Goal: Find contact information: Find contact information

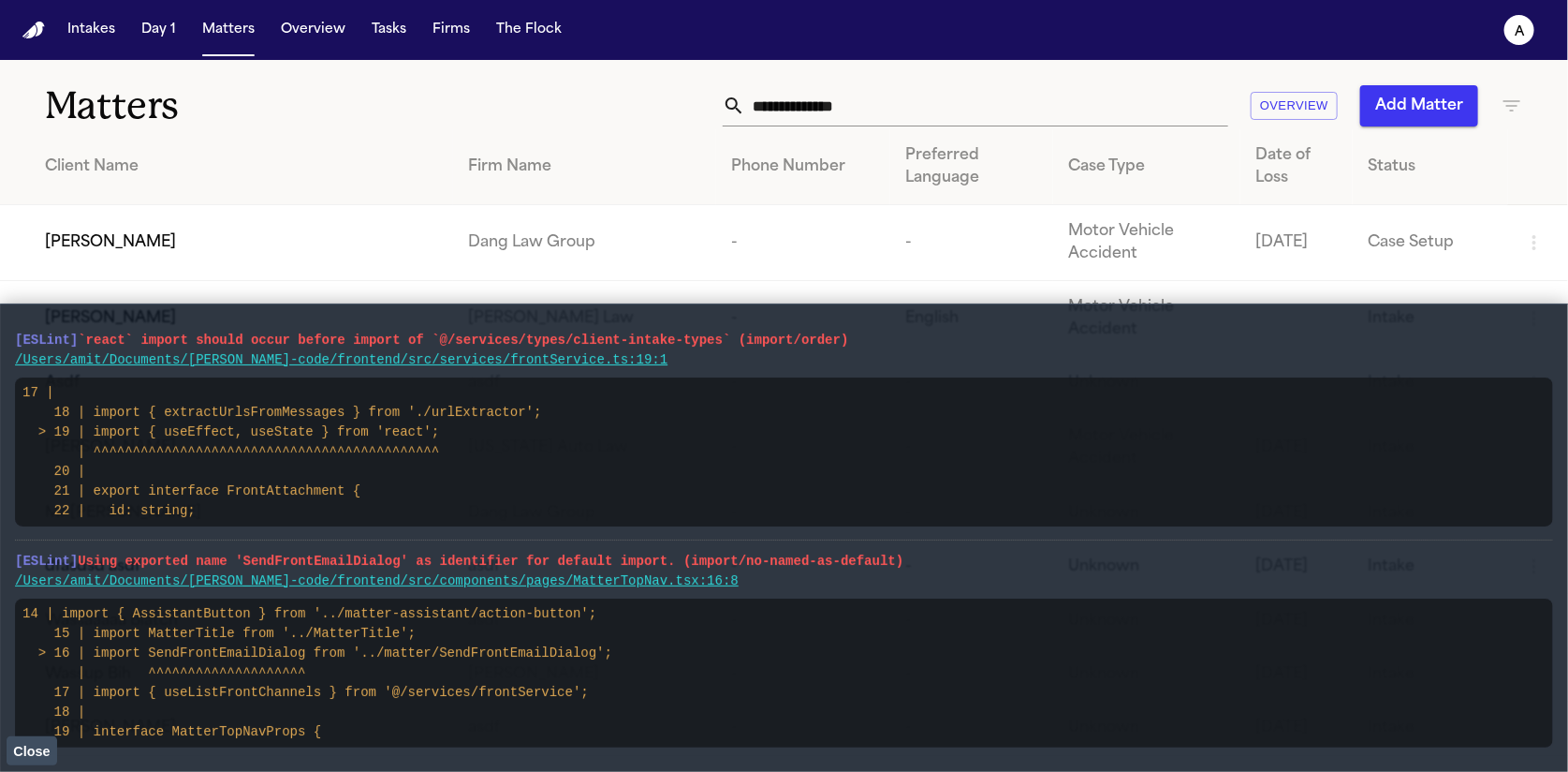
click at [0, 771] on vite-plugin-checker-error-overlay at bounding box center [0, 772] width 0 height 0
click at [46, 740] on button "Close" at bounding box center [31, 750] width 50 height 28
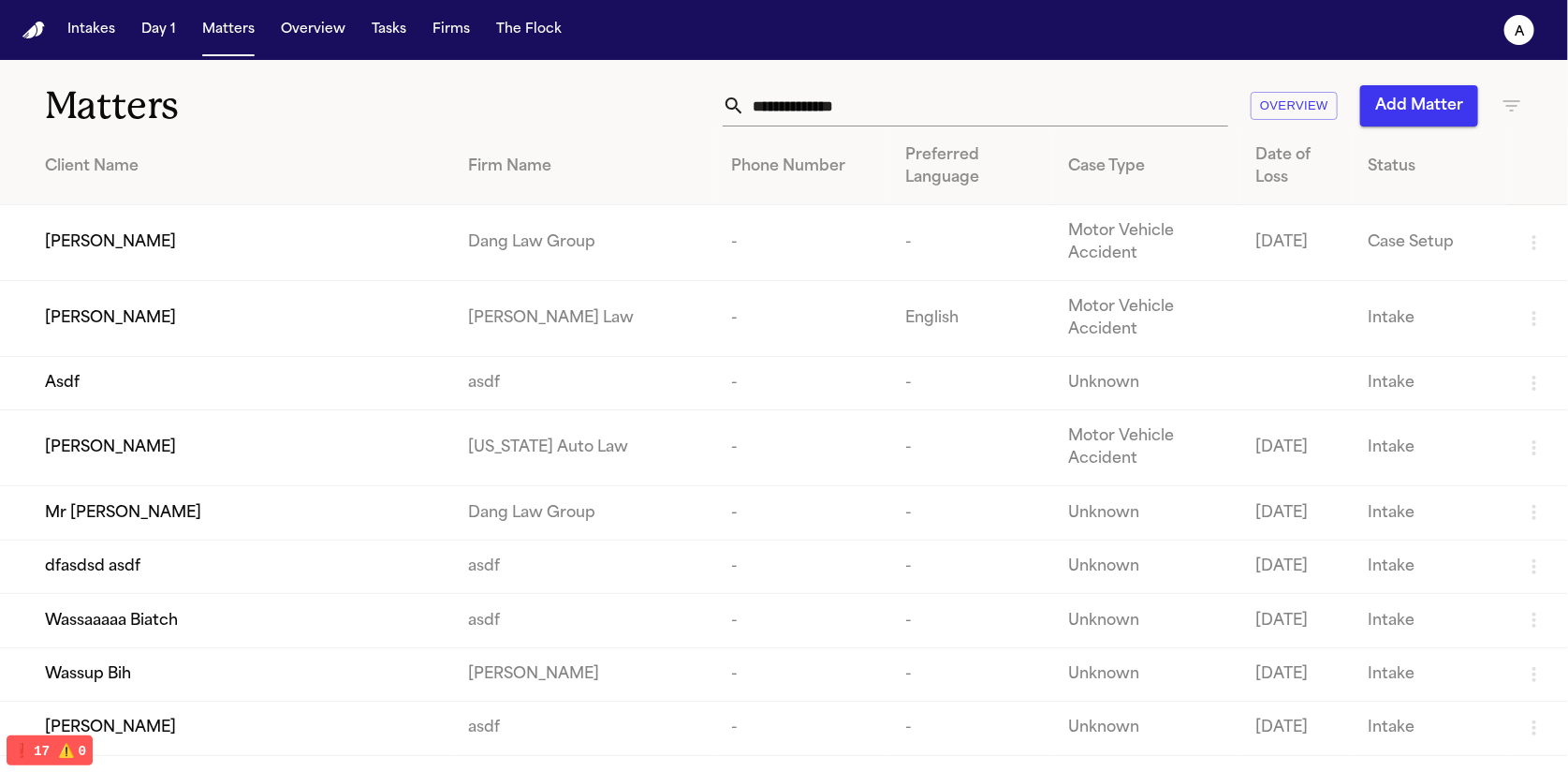
click at [186, 237] on div "Paul Maldonado" at bounding box center [241, 243] width 393 height 23
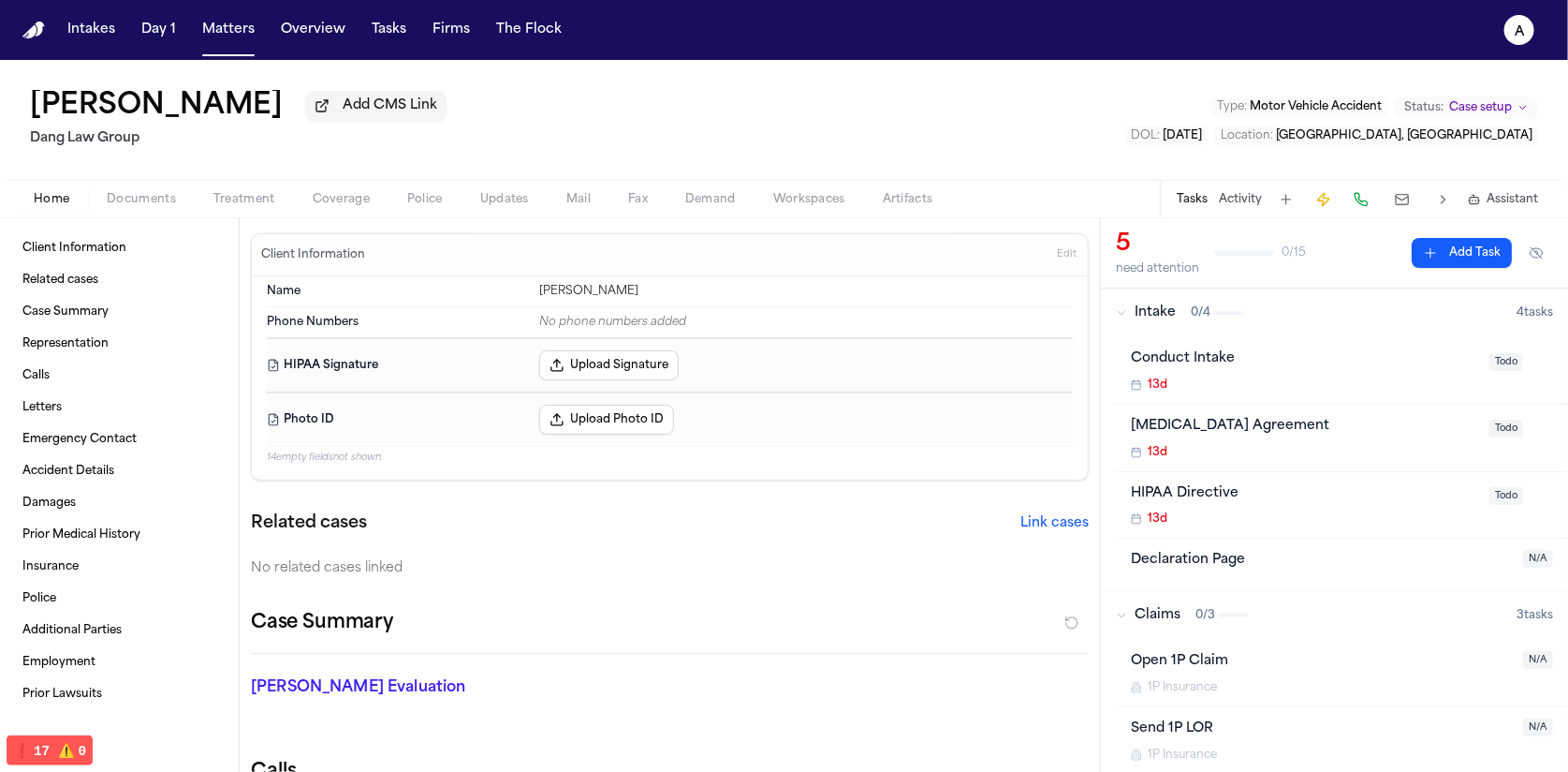
click at [312, 196] on span "Coverage" at bounding box center [341, 199] width 57 height 15
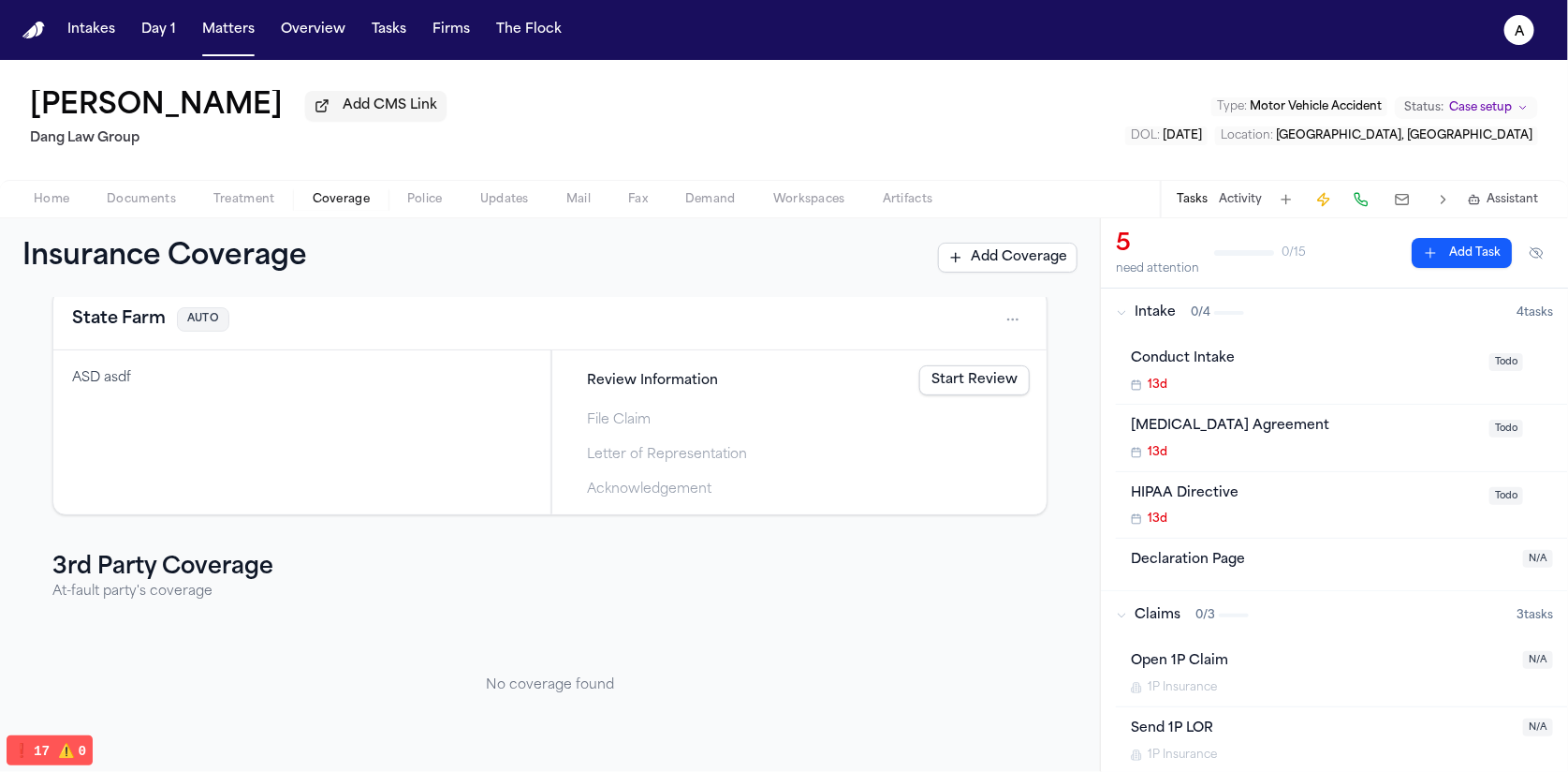
scroll to position [104, 0]
click at [994, 314] on html "Intakes Day 1 Matters Overview Tasks Firms The Flock a Paul Maldonado Add CMS L…" at bounding box center [784, 386] width 1568 height 772
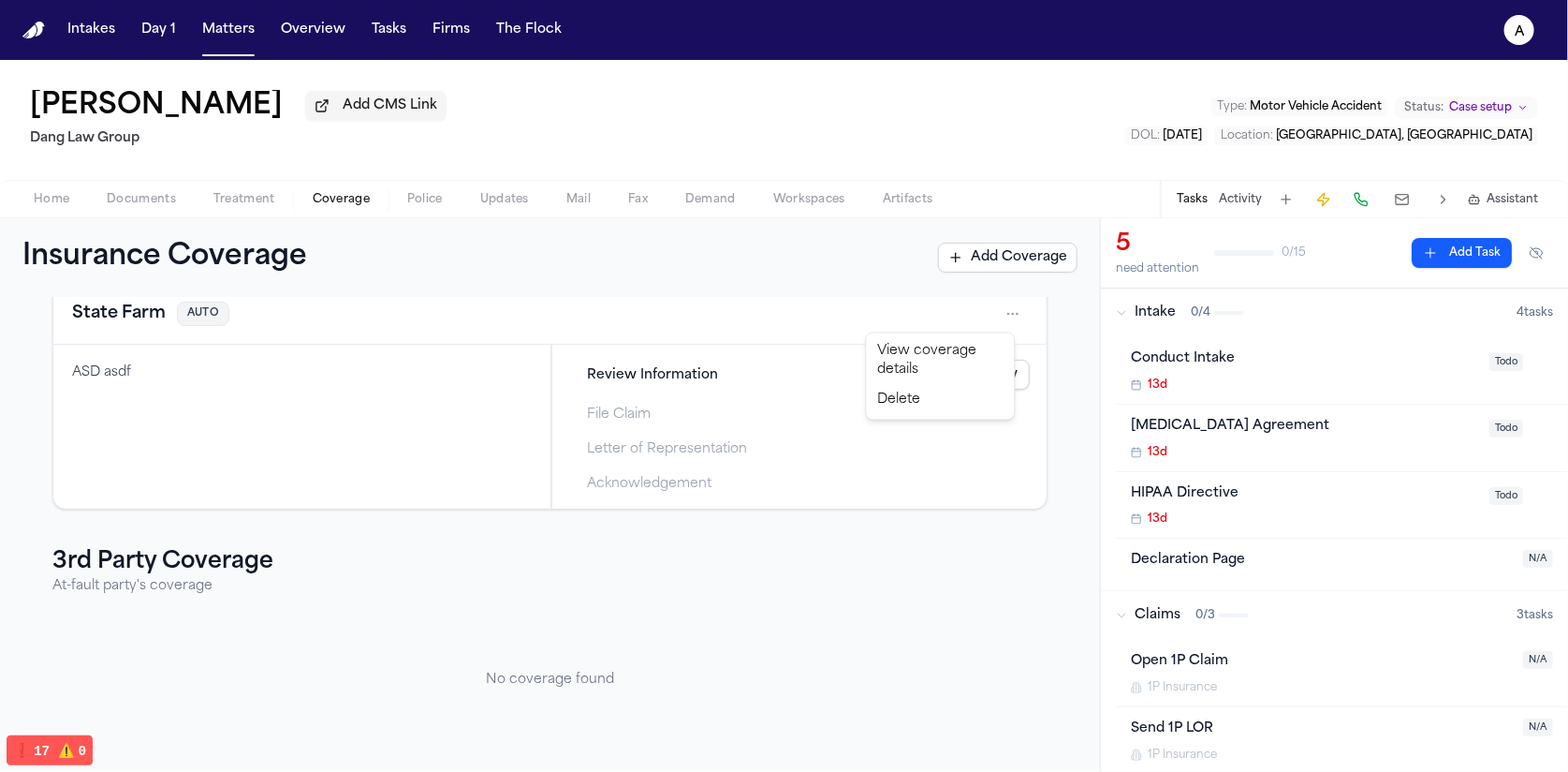
click at [913, 361] on div "View coverage details" at bounding box center [941, 361] width 140 height 48
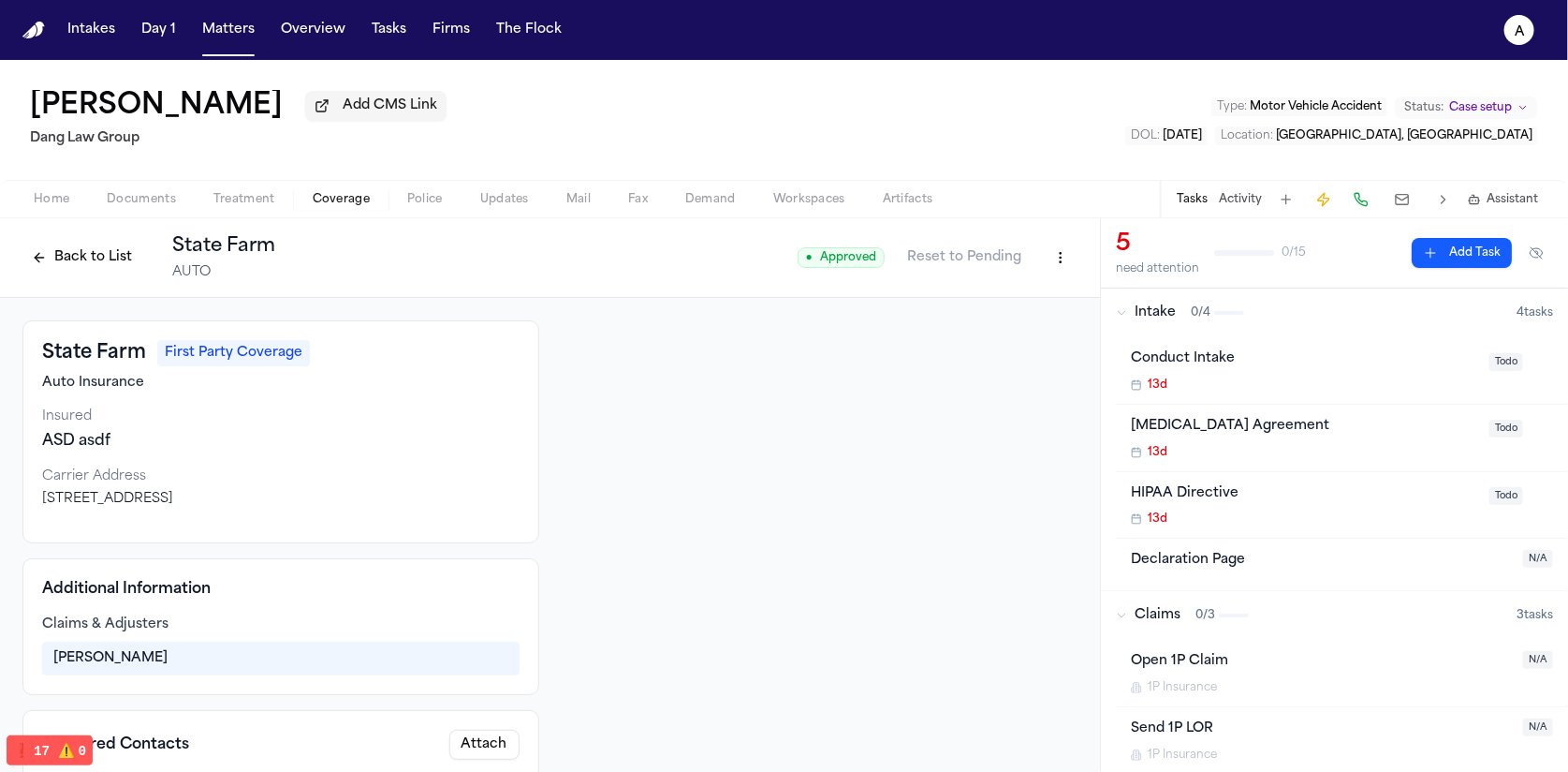
scroll to position [365, 0]
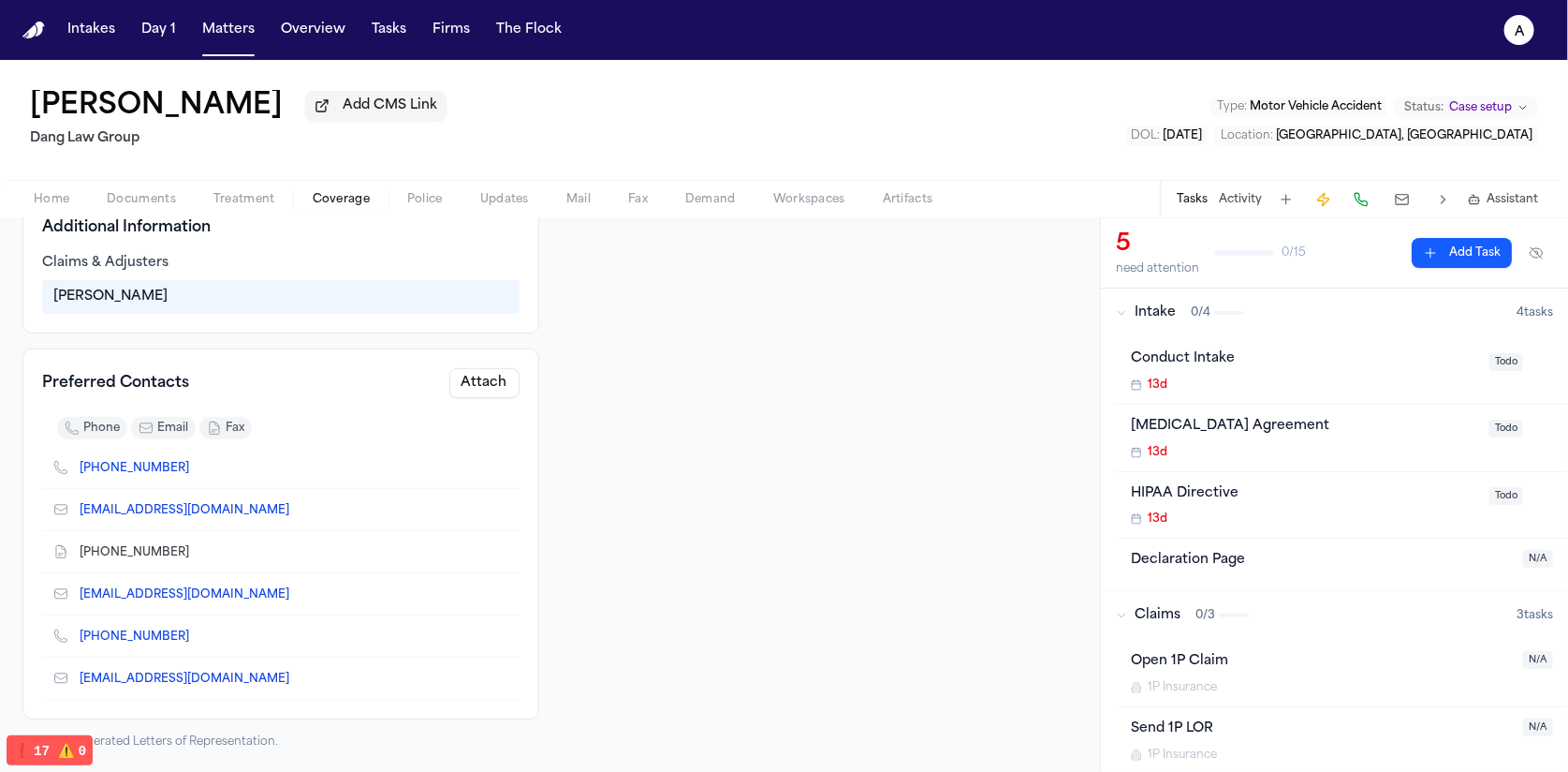
click at [506, 378] on button "Attach" at bounding box center [484, 384] width 70 height 30
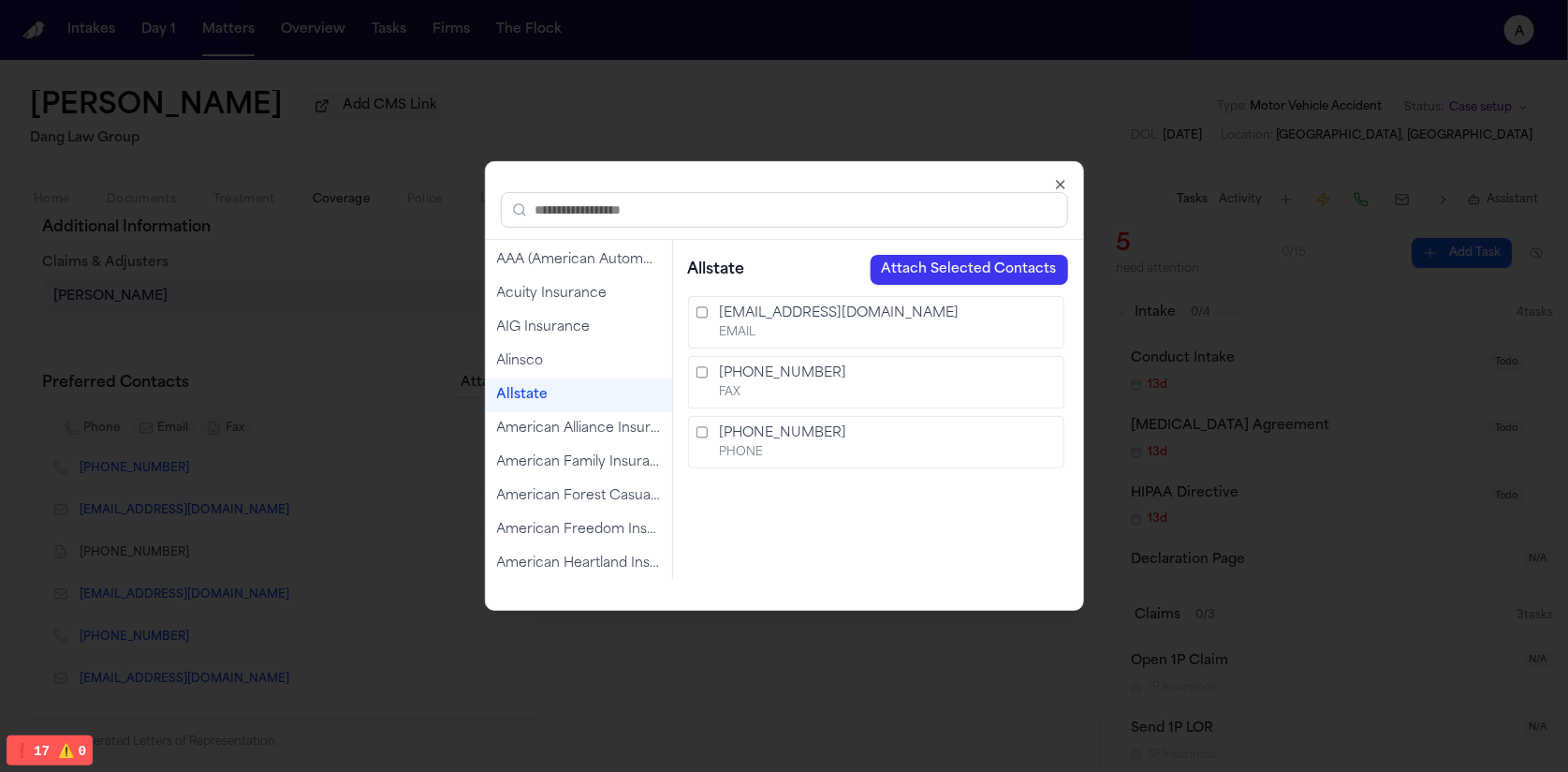
click at [517, 408] on div "Allstate" at bounding box center [579, 396] width 186 height 34
click at [925, 259] on button "Attach Selected Contacts" at bounding box center [969, 270] width 197 height 30
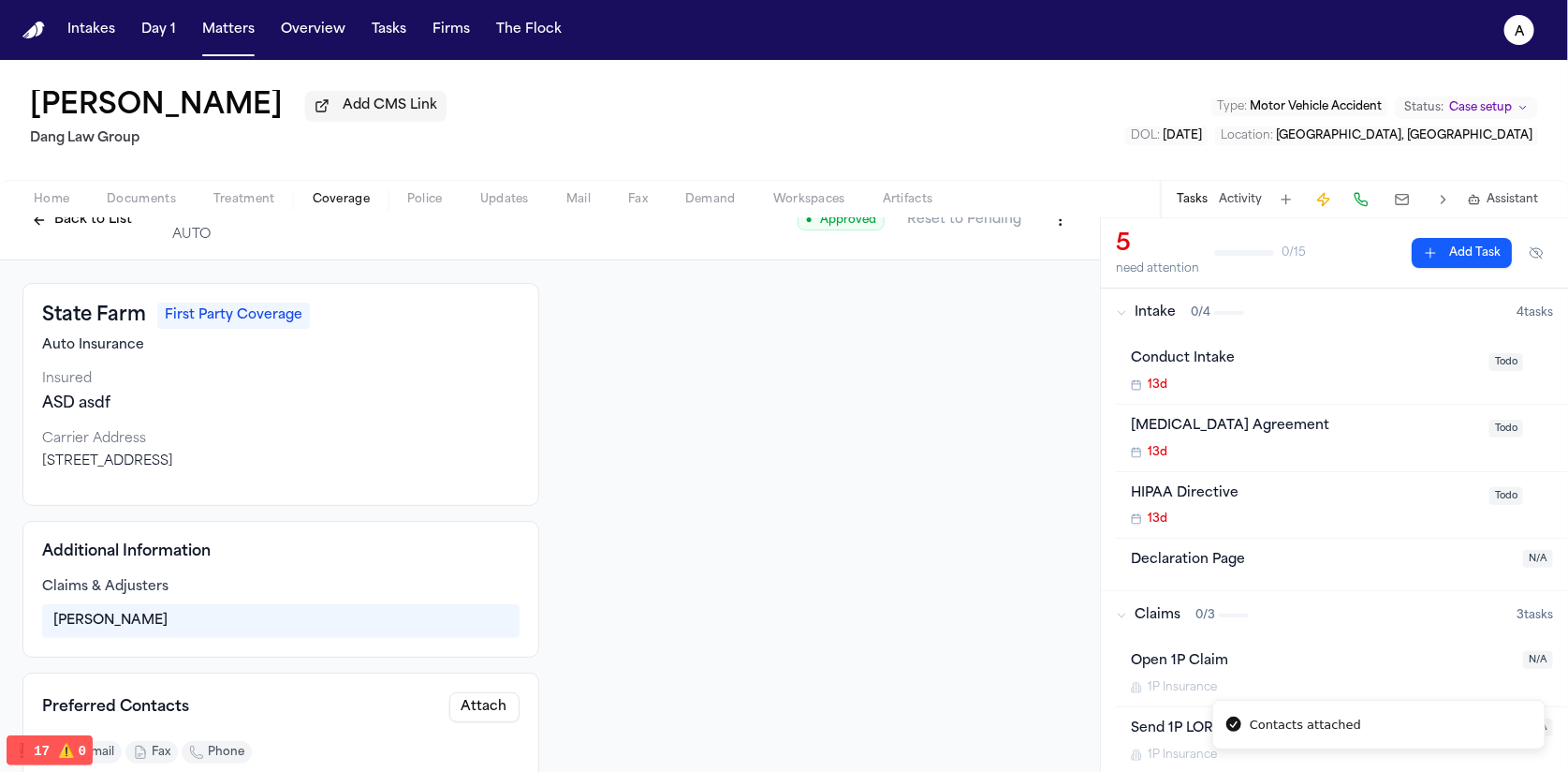
scroll to position [236, 0]
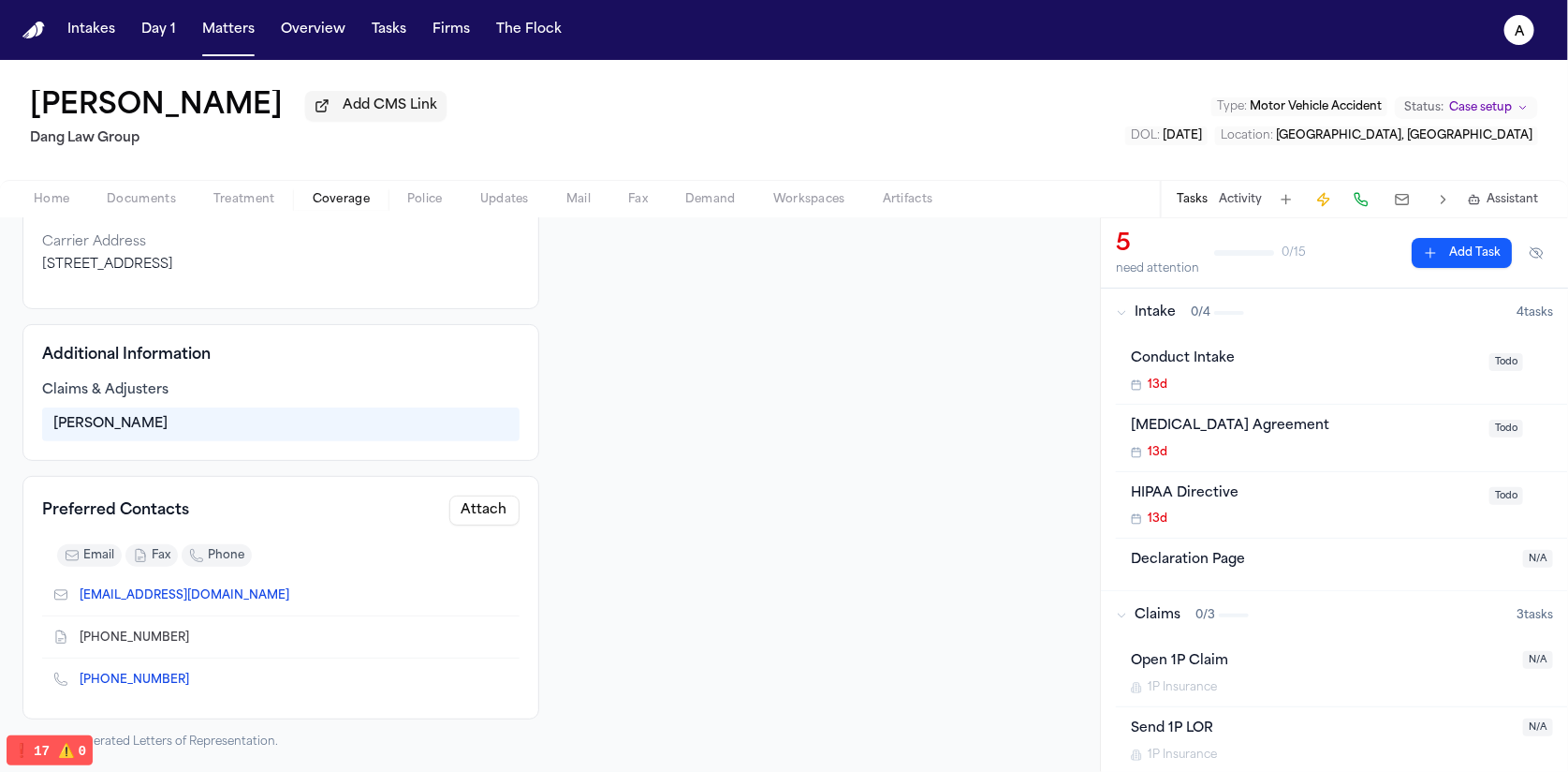
click at [487, 521] on button "Attach" at bounding box center [484, 511] width 70 height 30
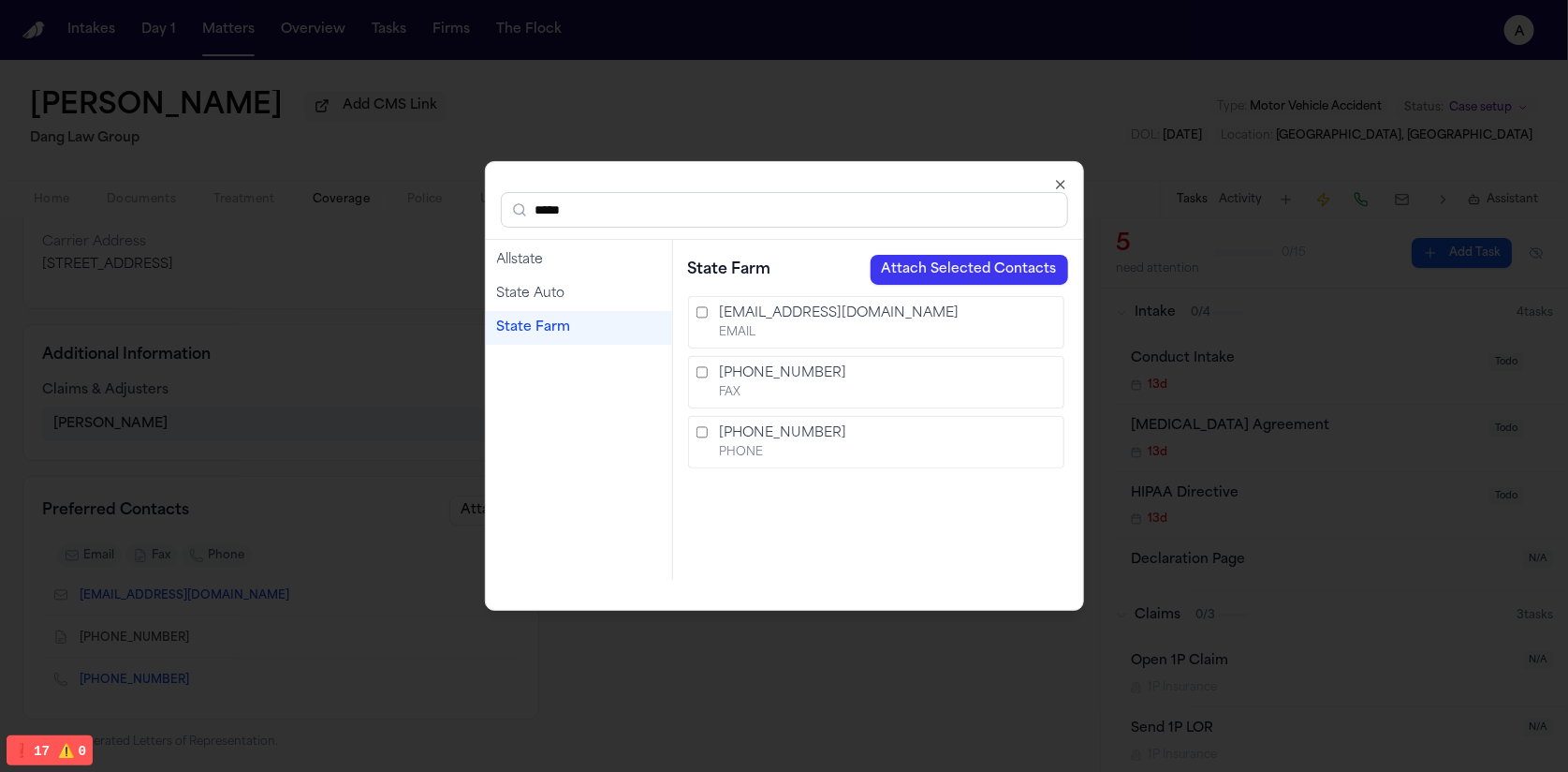
type input "*****"
click at [575, 323] on div "State Farm" at bounding box center [579, 328] width 164 height 19
click at [974, 259] on button "Attach Selected Contacts" at bounding box center [969, 270] width 197 height 30
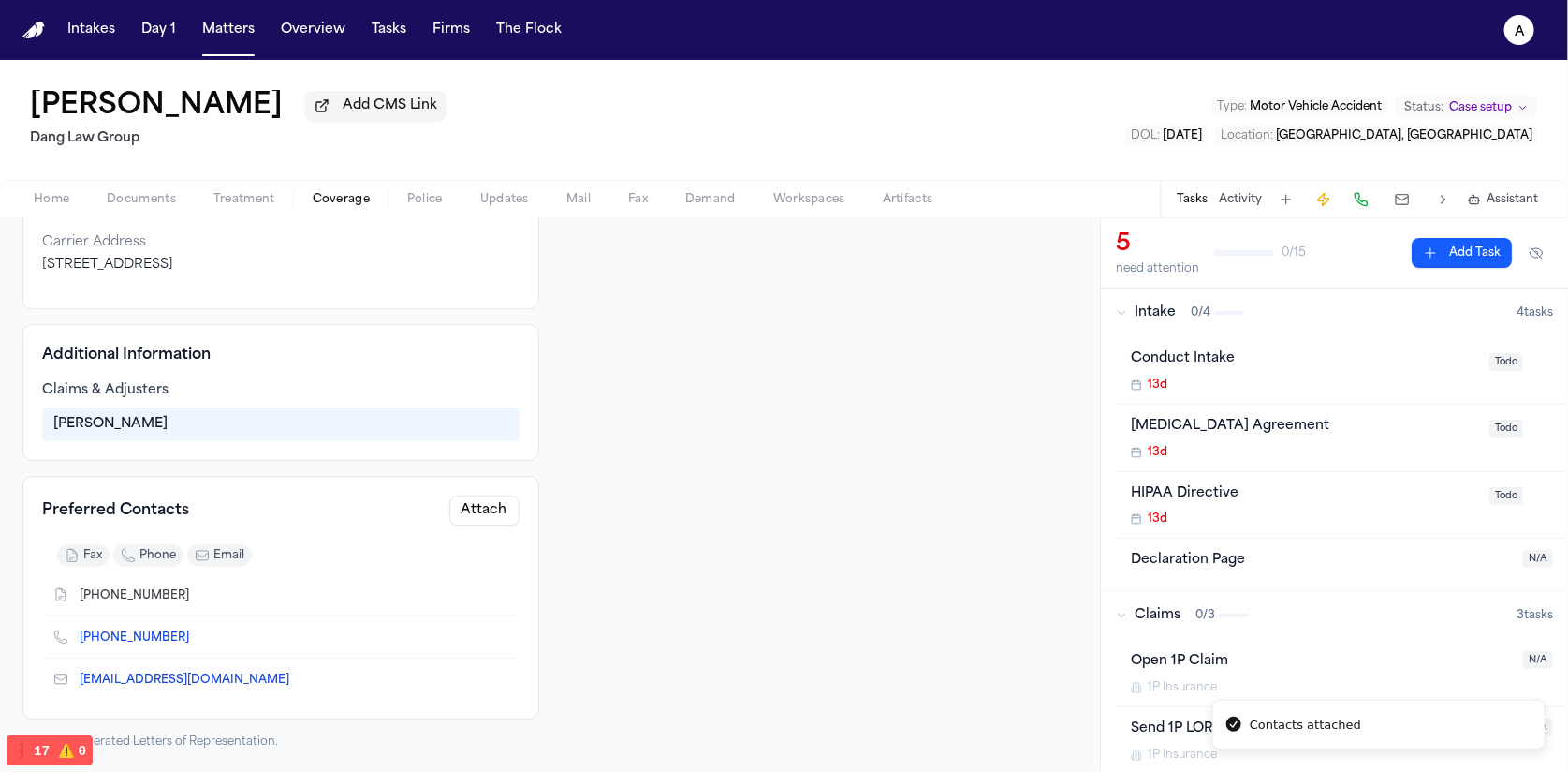
click at [784, 528] on div at bounding box center [820, 418] width 516 height 663
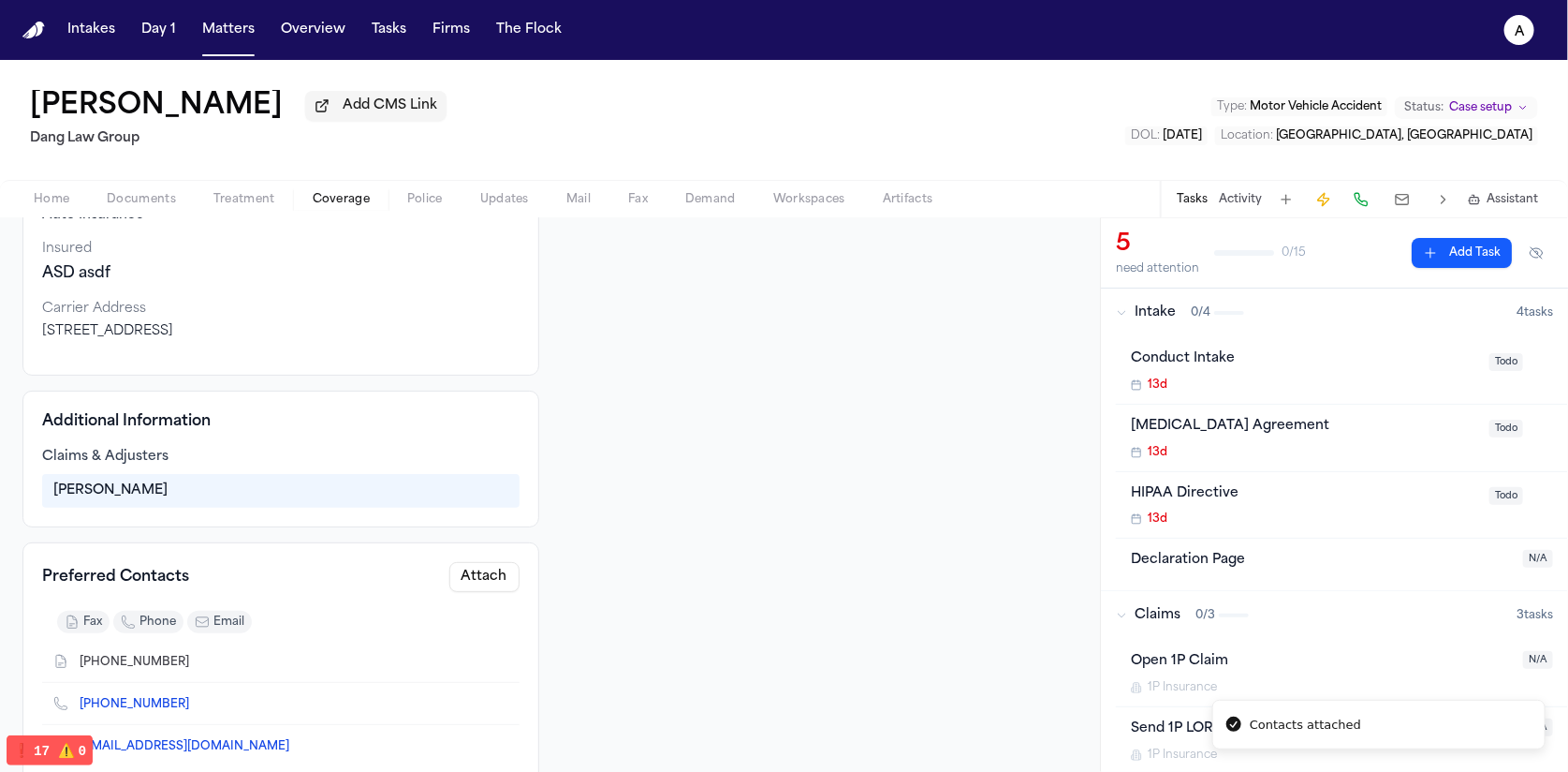
scroll to position [0, 0]
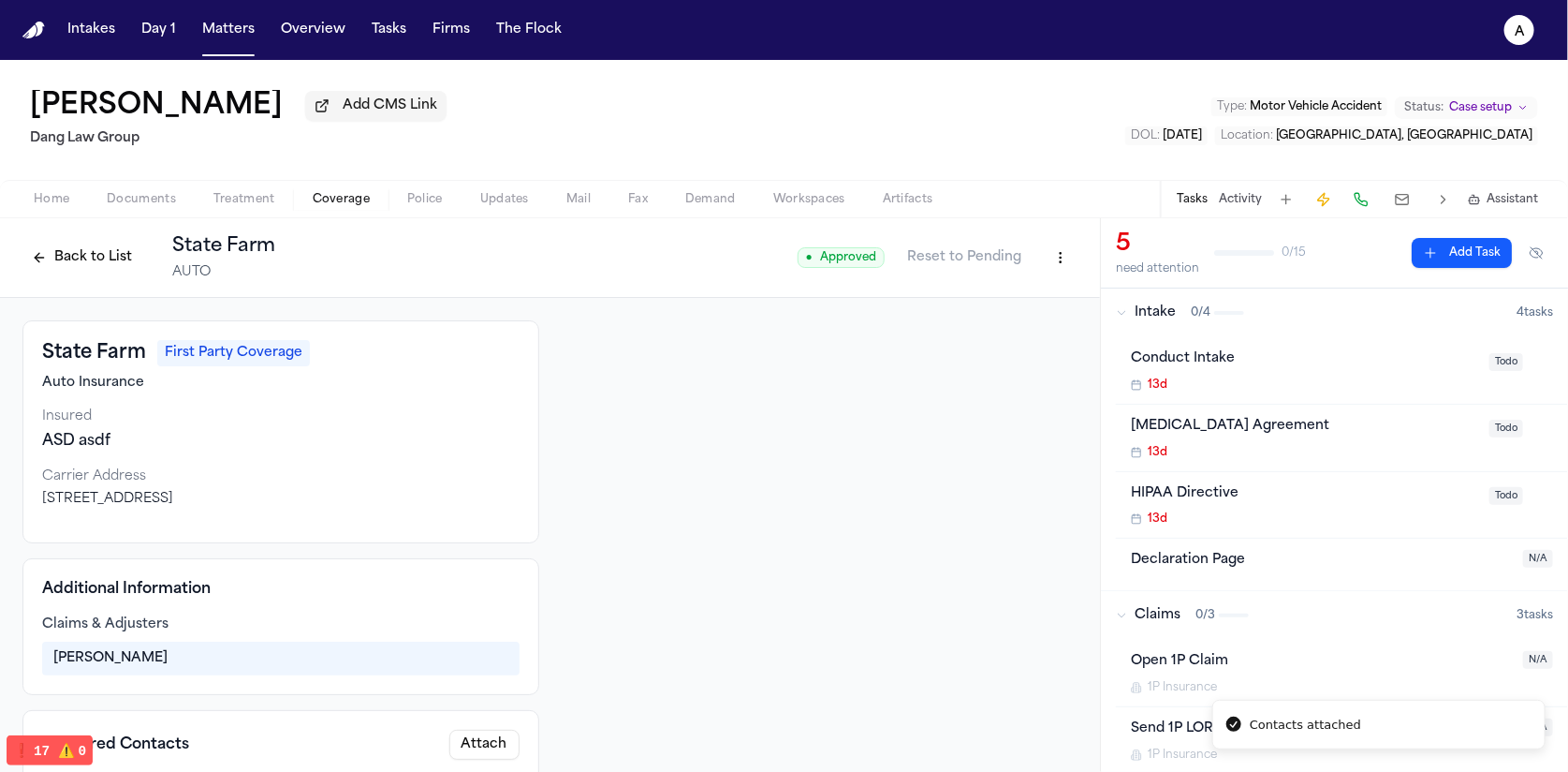
click at [342, 211] on span "button" at bounding box center [342, 210] width 80 height 2
click at [120, 273] on button "Back to List" at bounding box center [82, 257] width 119 height 30
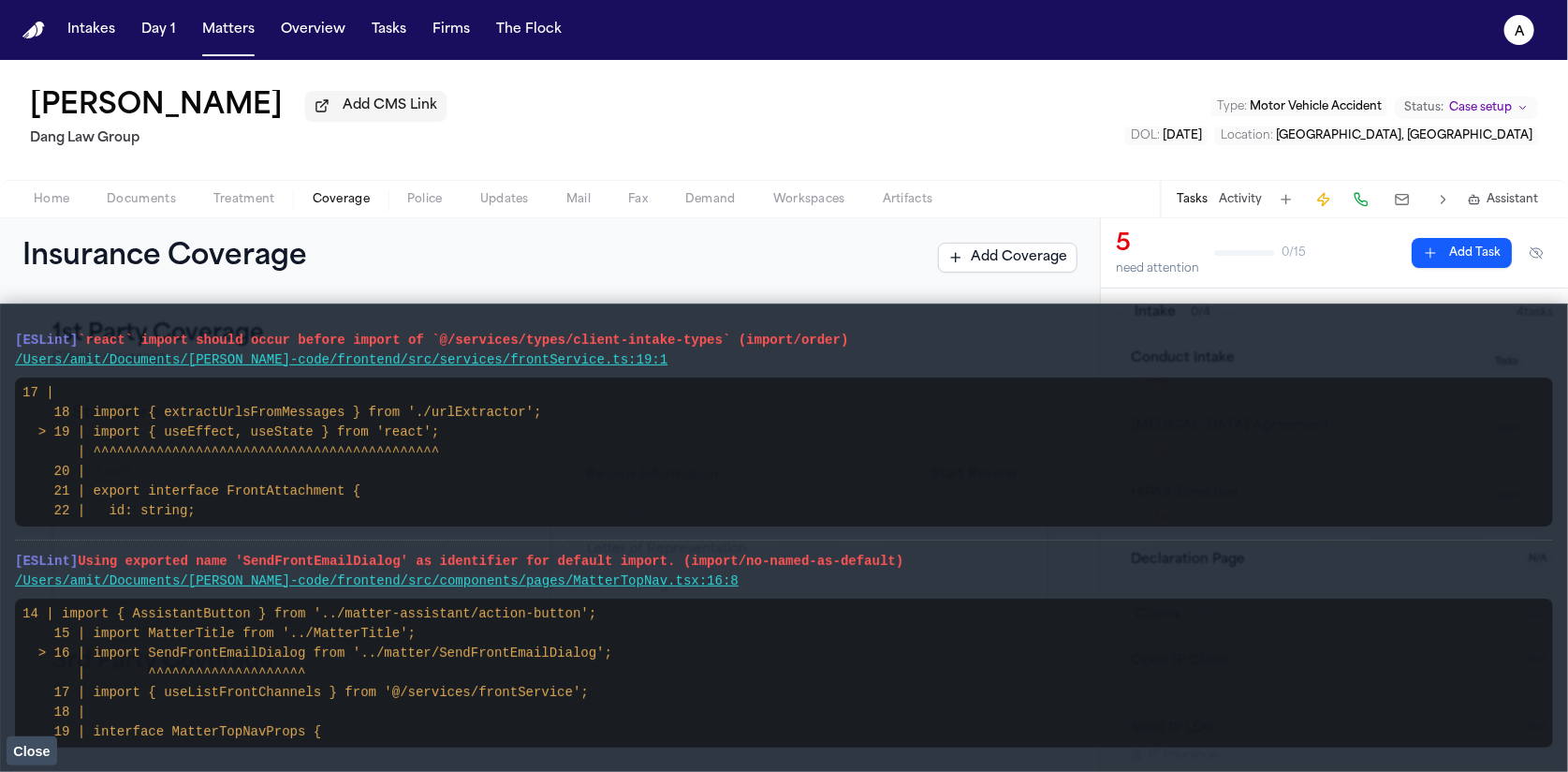
click at [34, 746] on span "Close" at bounding box center [31, 751] width 36 height 15
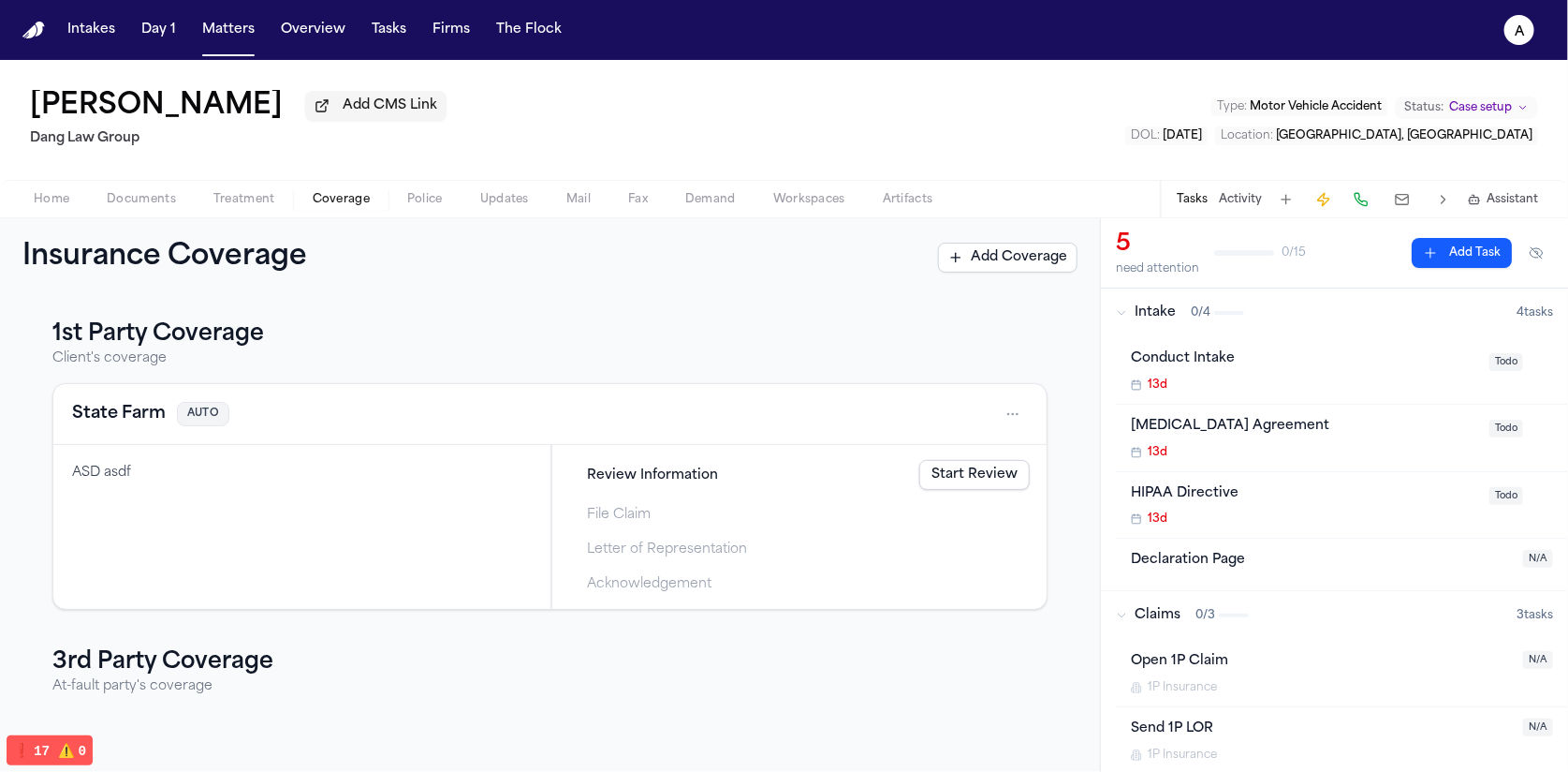
click at [986, 406] on html "Intakes Day 1 Matters Overview Tasks Firms The Flock a Paul Maldonado Add CMS L…" at bounding box center [784, 386] width 1568 height 772
click at [972, 448] on div "View coverage details" at bounding box center [941, 464] width 140 height 48
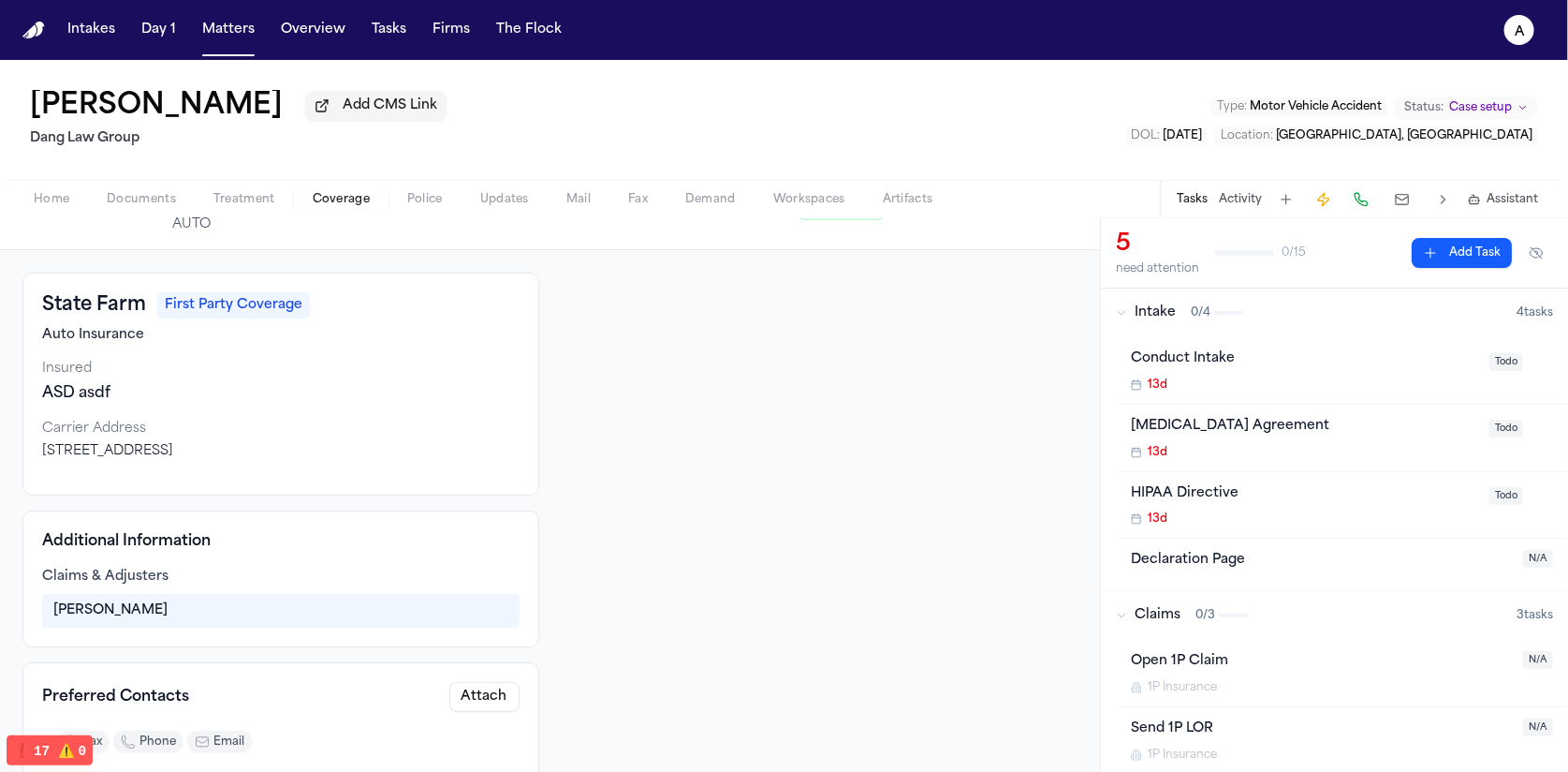
scroll to position [236, 0]
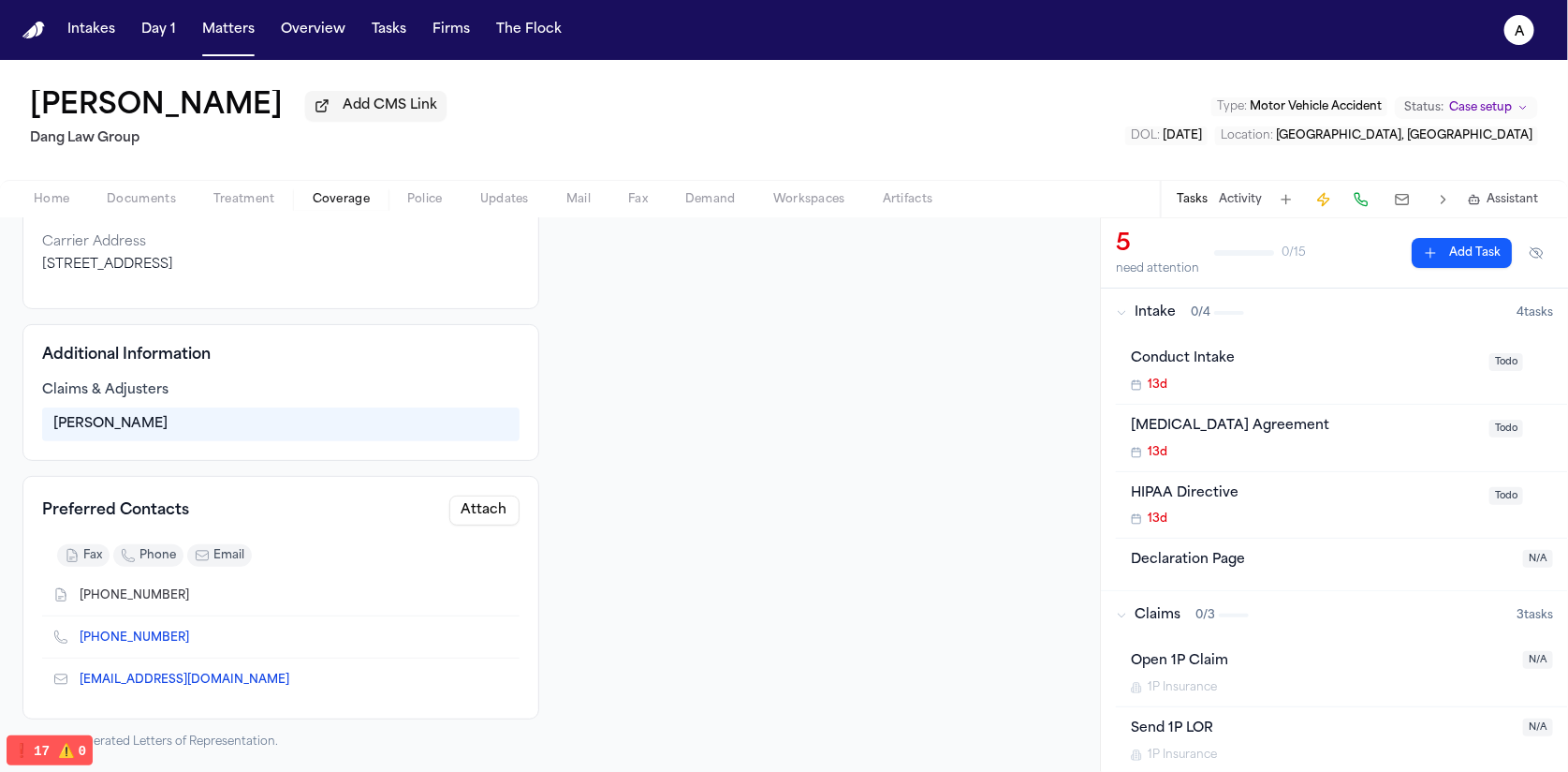
click at [465, 517] on button "Attach" at bounding box center [484, 511] width 70 height 30
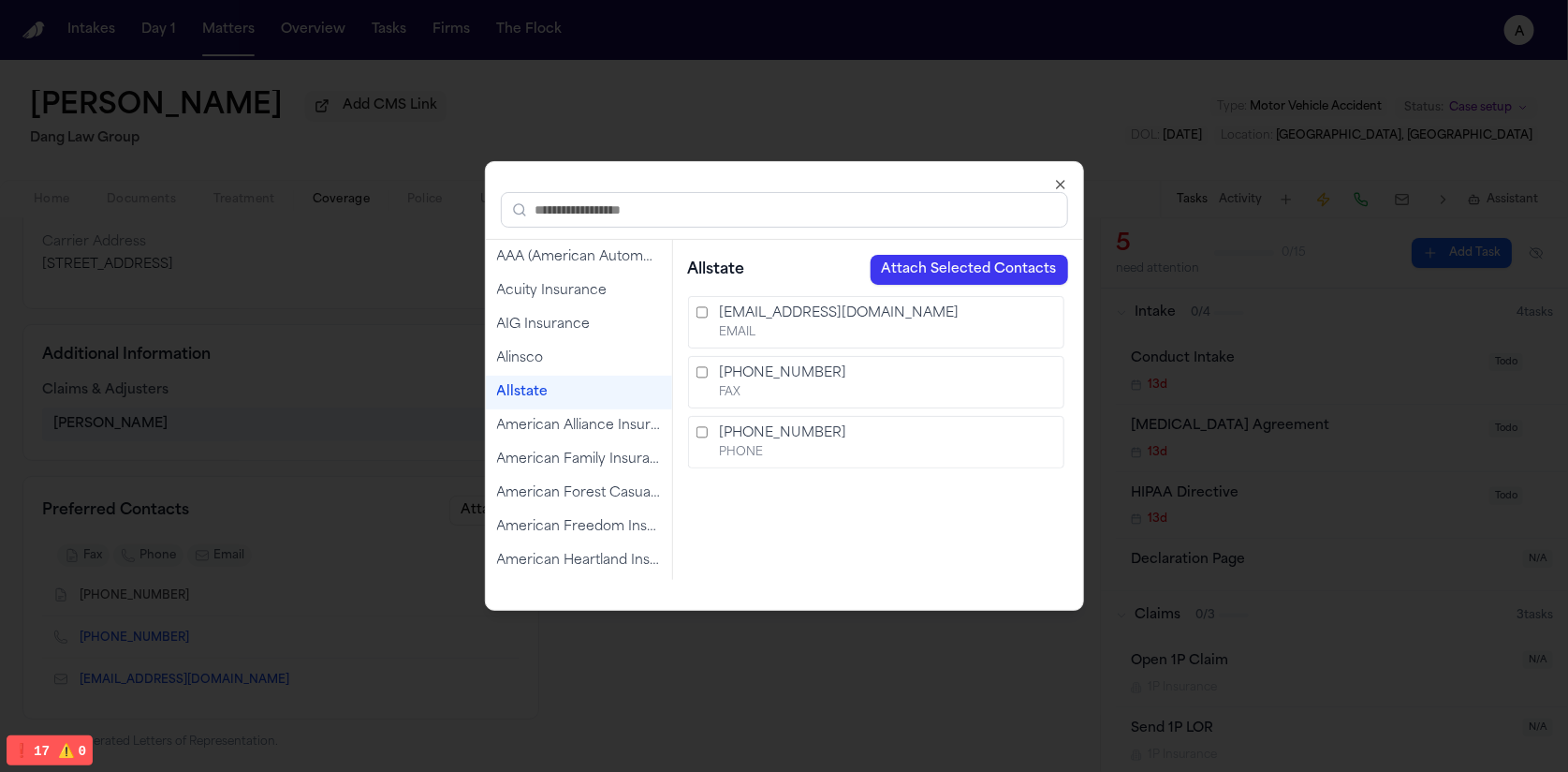
scroll to position [0, 0]
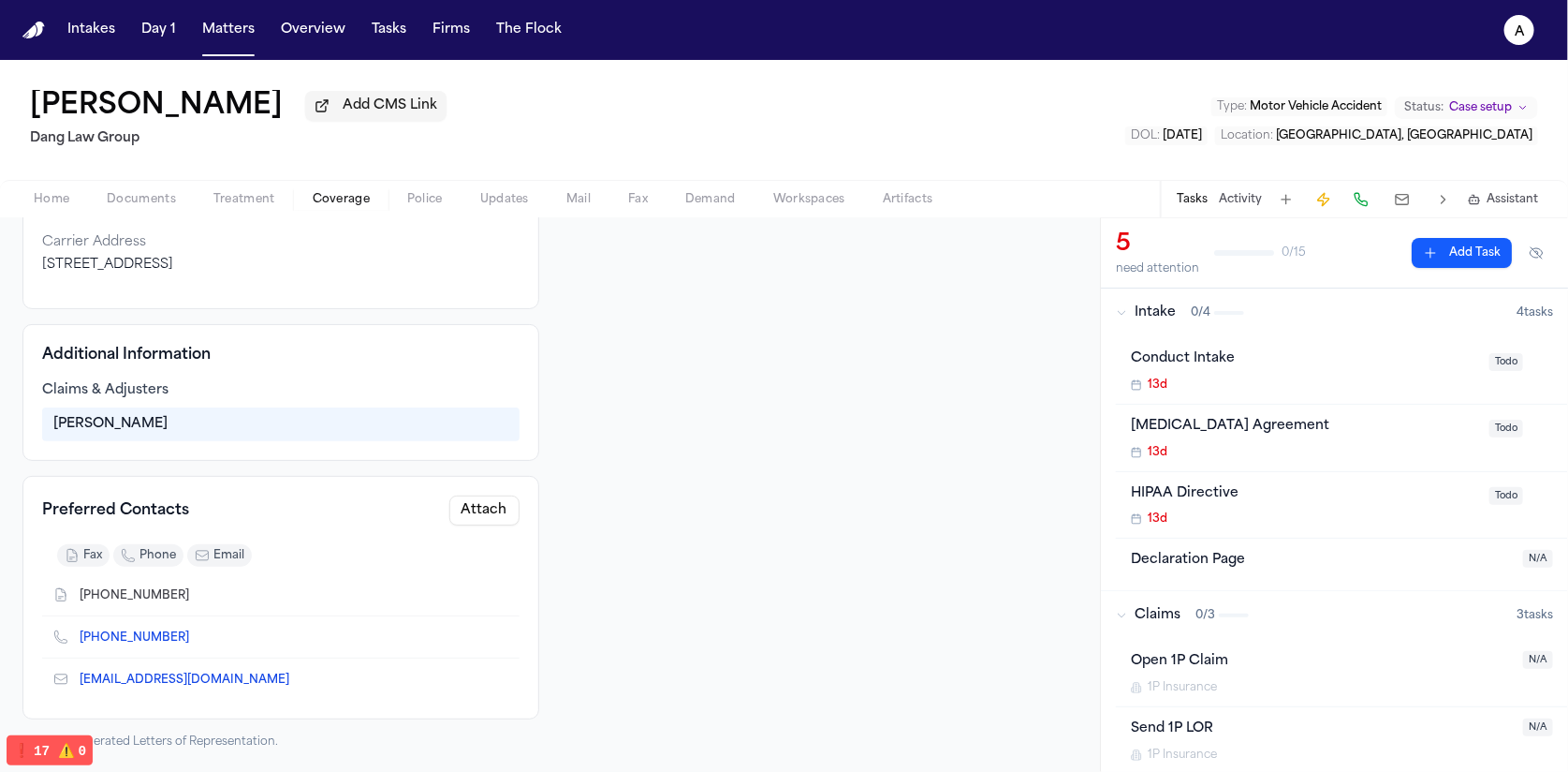
click at [1512, 31] on icon "a" at bounding box center [1520, 30] width 30 height 30
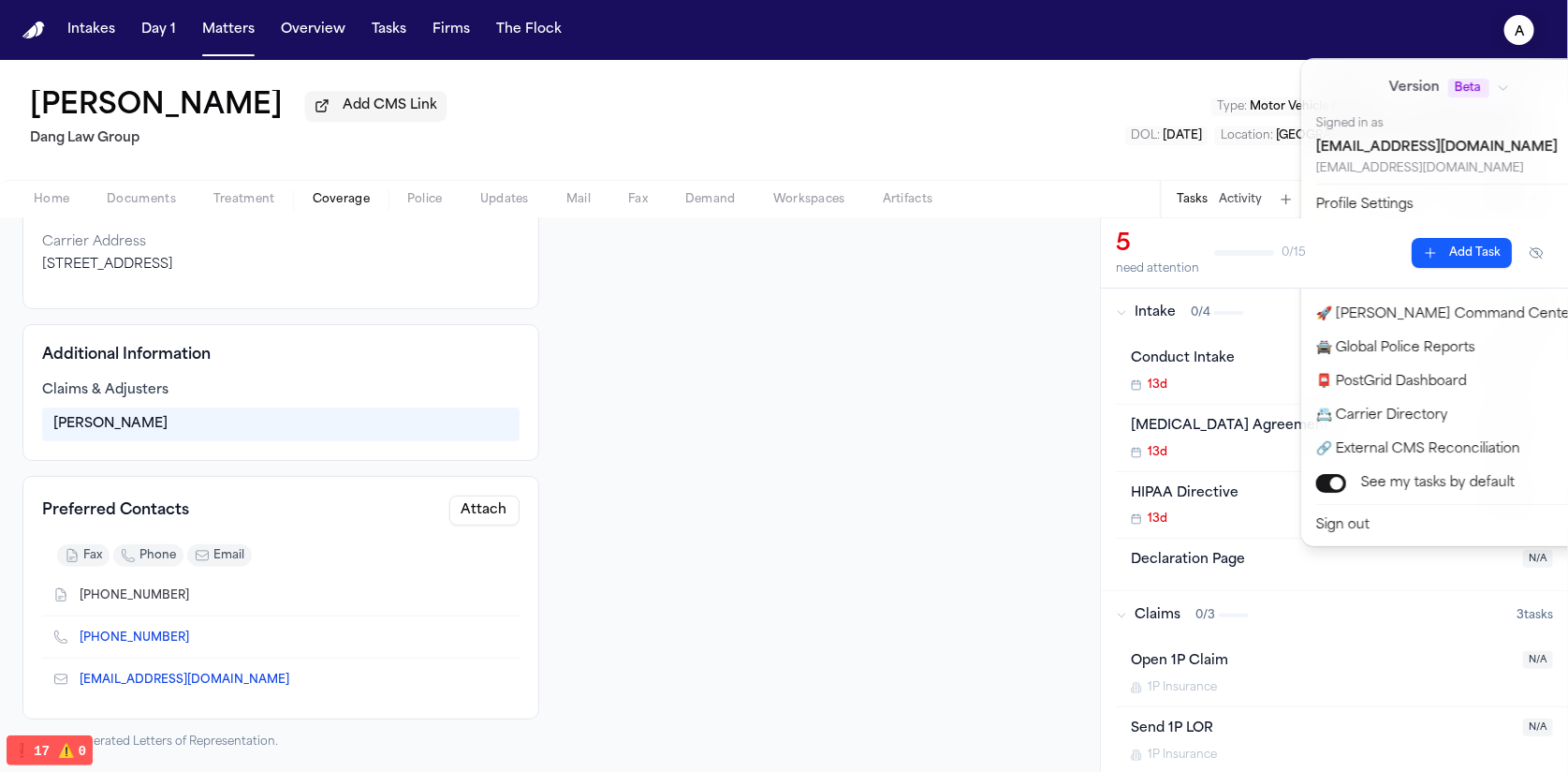
click at [1376, 247] on button "Bland Templates" at bounding box center [1461, 248] width 311 height 34
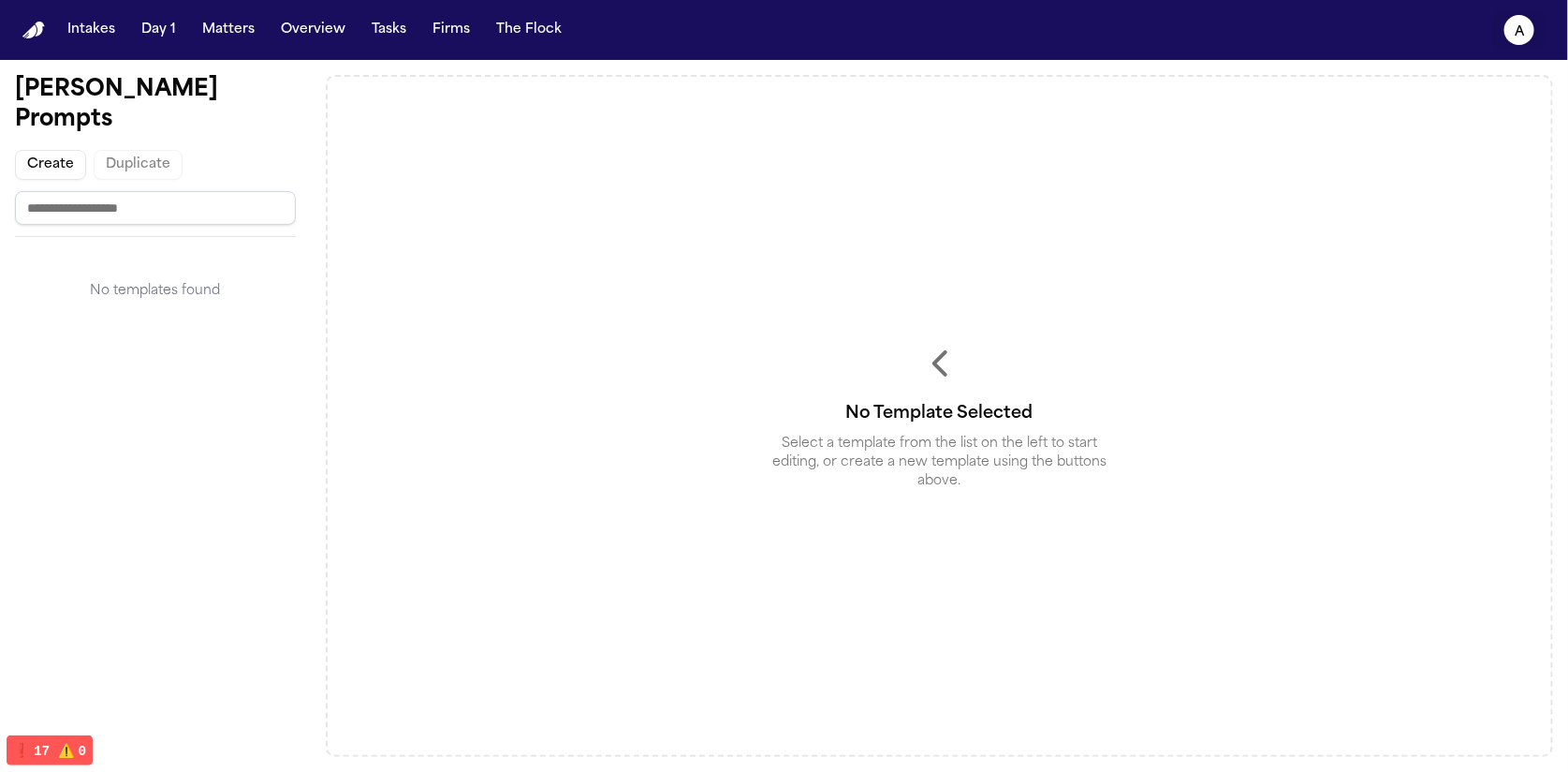
click at [1524, 38] on icon "a" at bounding box center [1520, 30] width 30 height 30
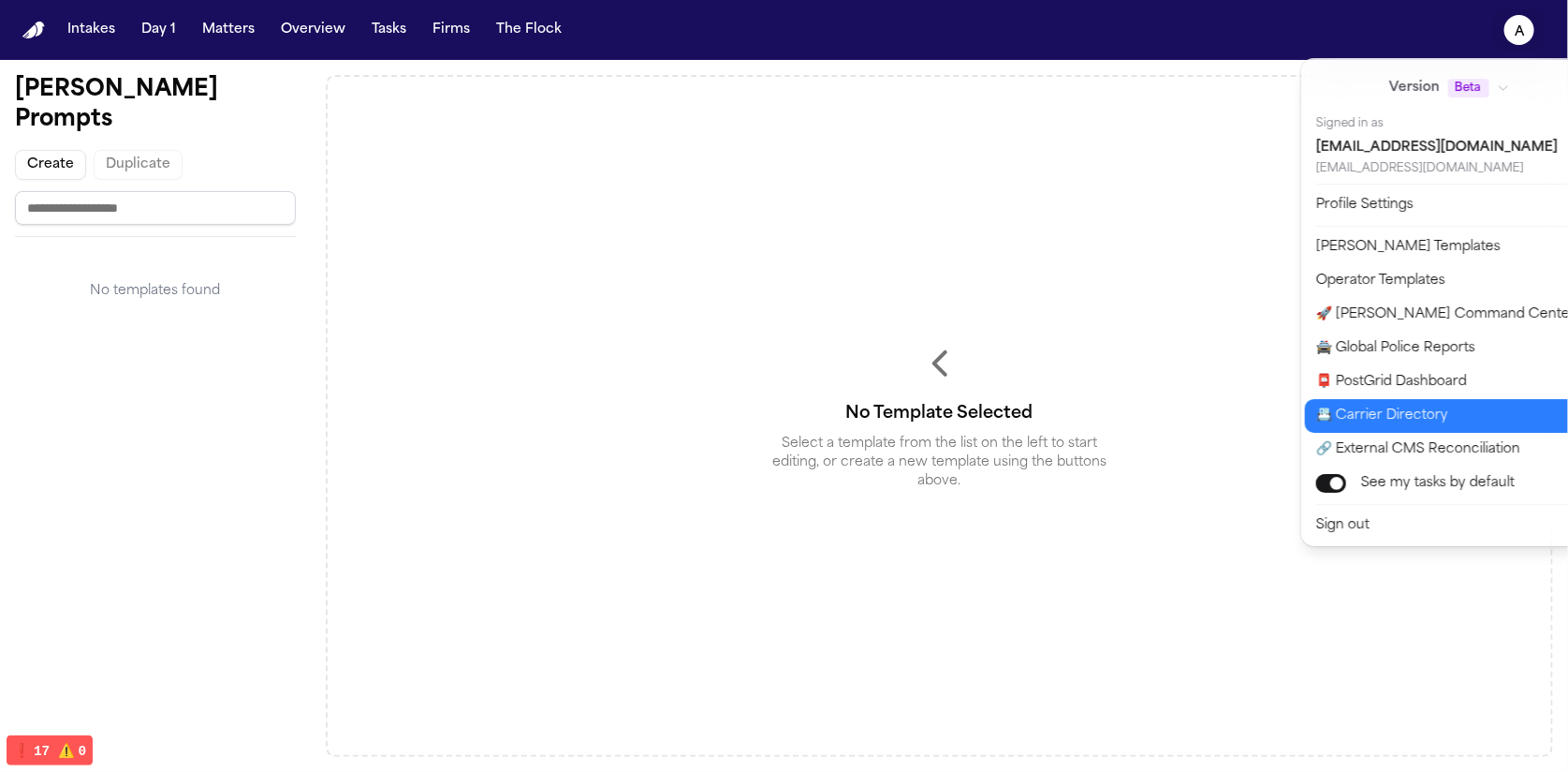
click at [1418, 406] on button "📇 Carrier Directory" at bounding box center [1461, 416] width 311 height 34
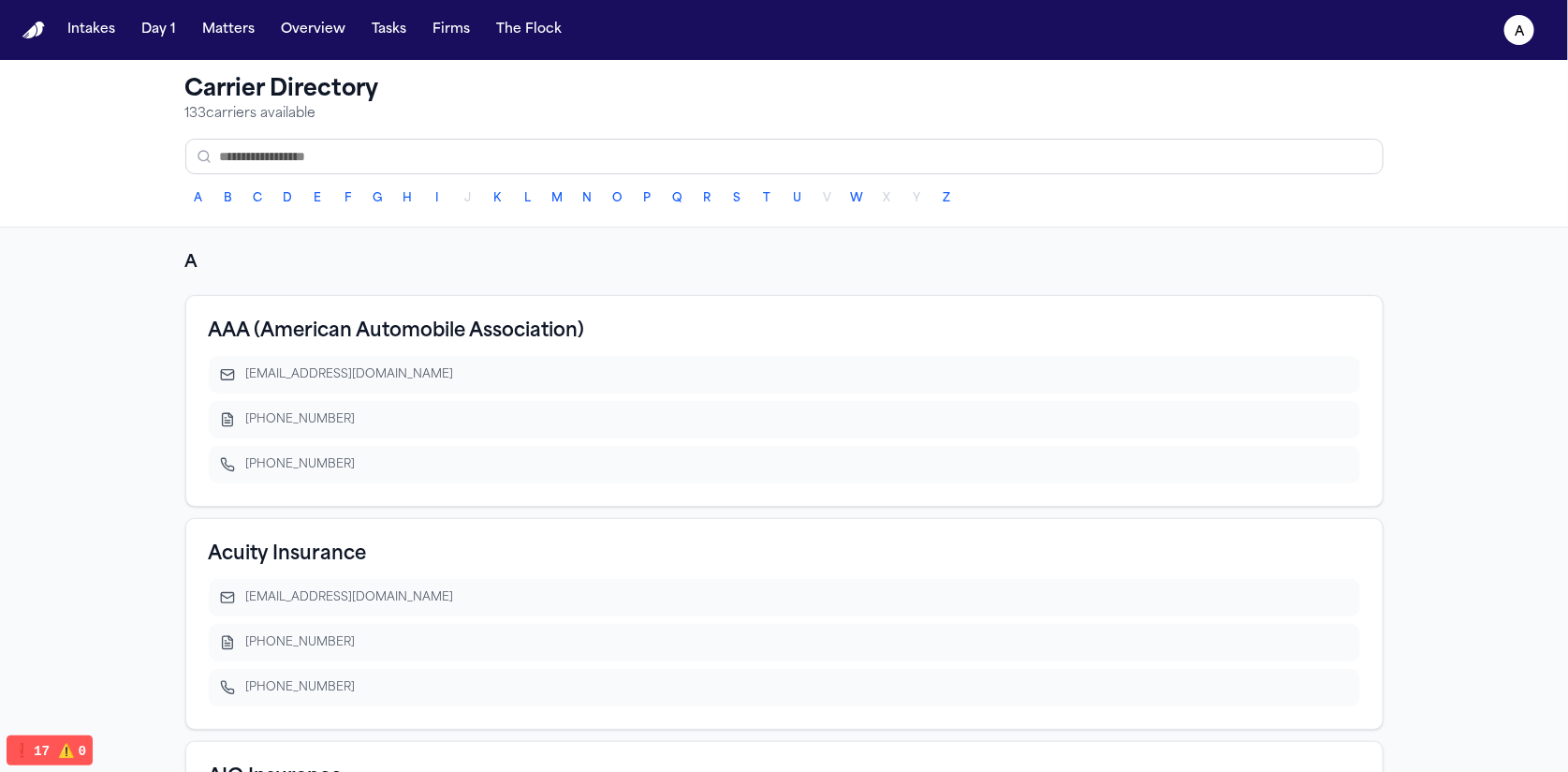
click at [326, 320] on h3 "AAA (American Automobile Association)" at bounding box center [397, 331] width 377 height 27
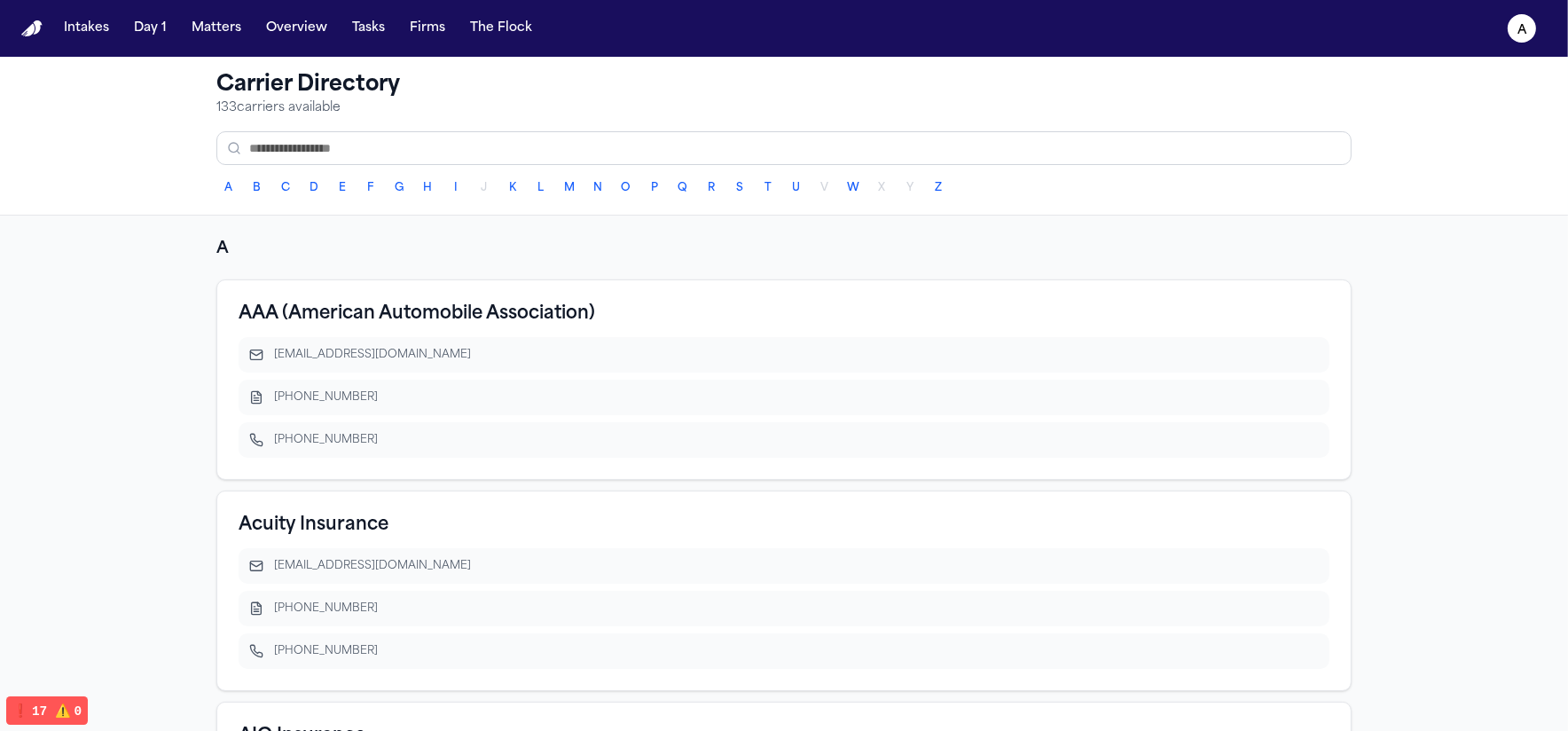
click at [919, 354] on div "claims@acg.aaa.com" at bounding box center [797, 355] width 1045 height 14
click at [673, 314] on div "AAA (American Automobile Association)" at bounding box center [783, 314] width 1091 height 25
click at [672, 314] on div "AAA (American Automobile Association)" at bounding box center [783, 314] width 1091 height 25
click at [665, 314] on div "AAA (American Automobile Association)" at bounding box center [783, 314] width 1091 height 25
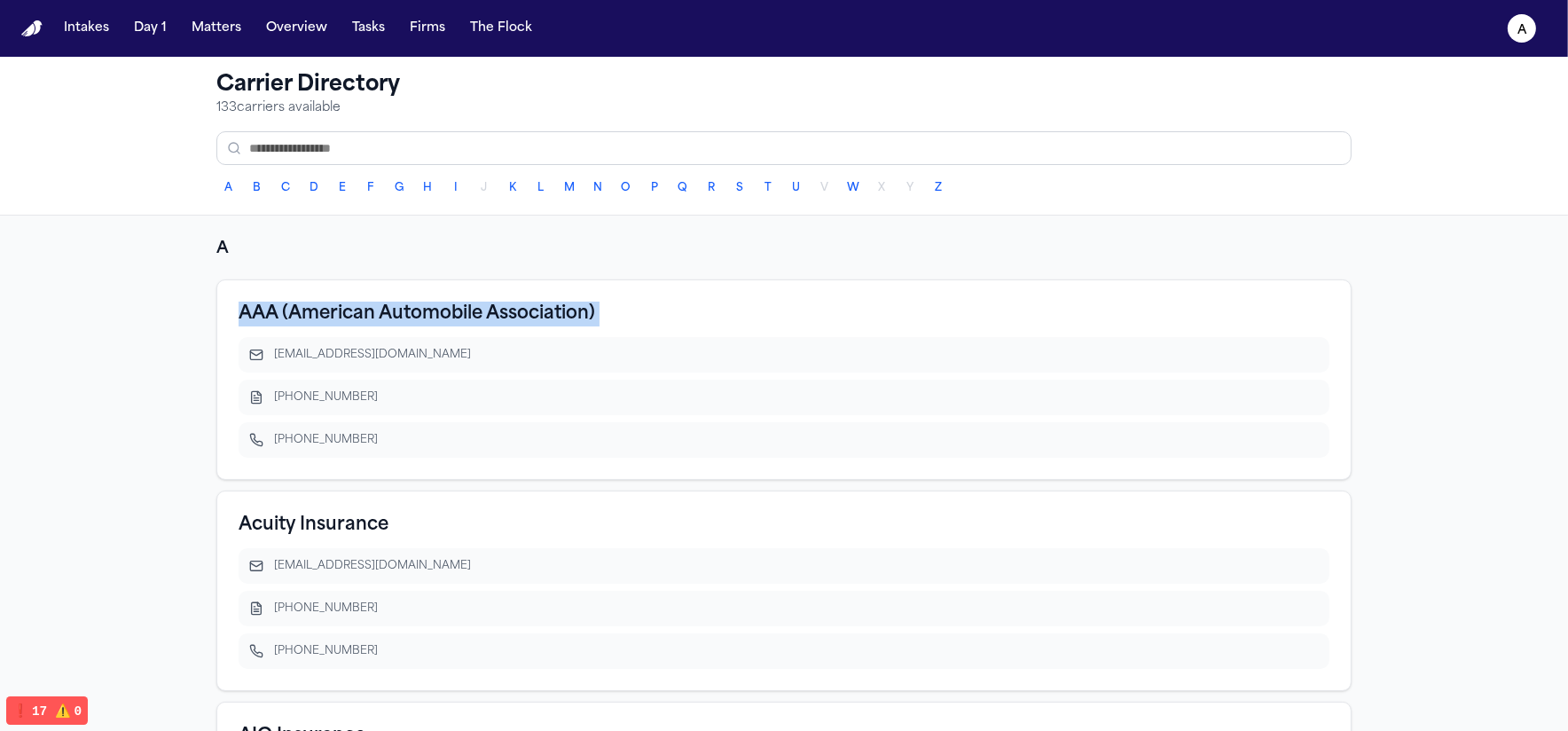
click at [665, 314] on div "AAA (American Automobile Association)" at bounding box center [783, 314] width 1091 height 25
click at [433, 334] on div "AAA (American Automobile Association) claims@acg.aaa.com 877-827-4554 800-222-6…" at bounding box center [784, 379] width 1136 height 201
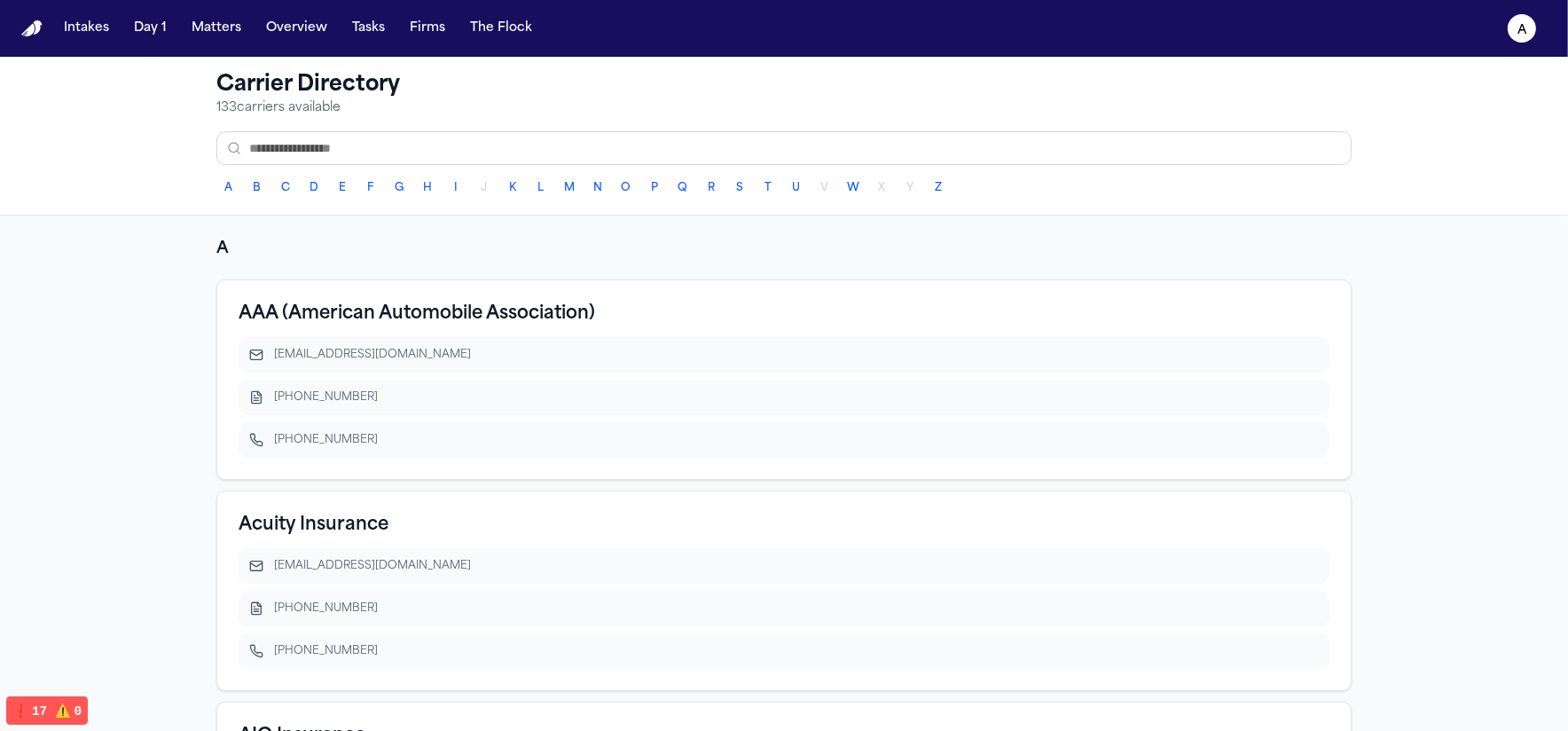
click at [396, 353] on div "claims@acg.aaa.com" at bounding box center [797, 355] width 1045 height 14
click at [393, 390] on div "877-827-4554" at bounding box center [797, 397] width 1045 height 14
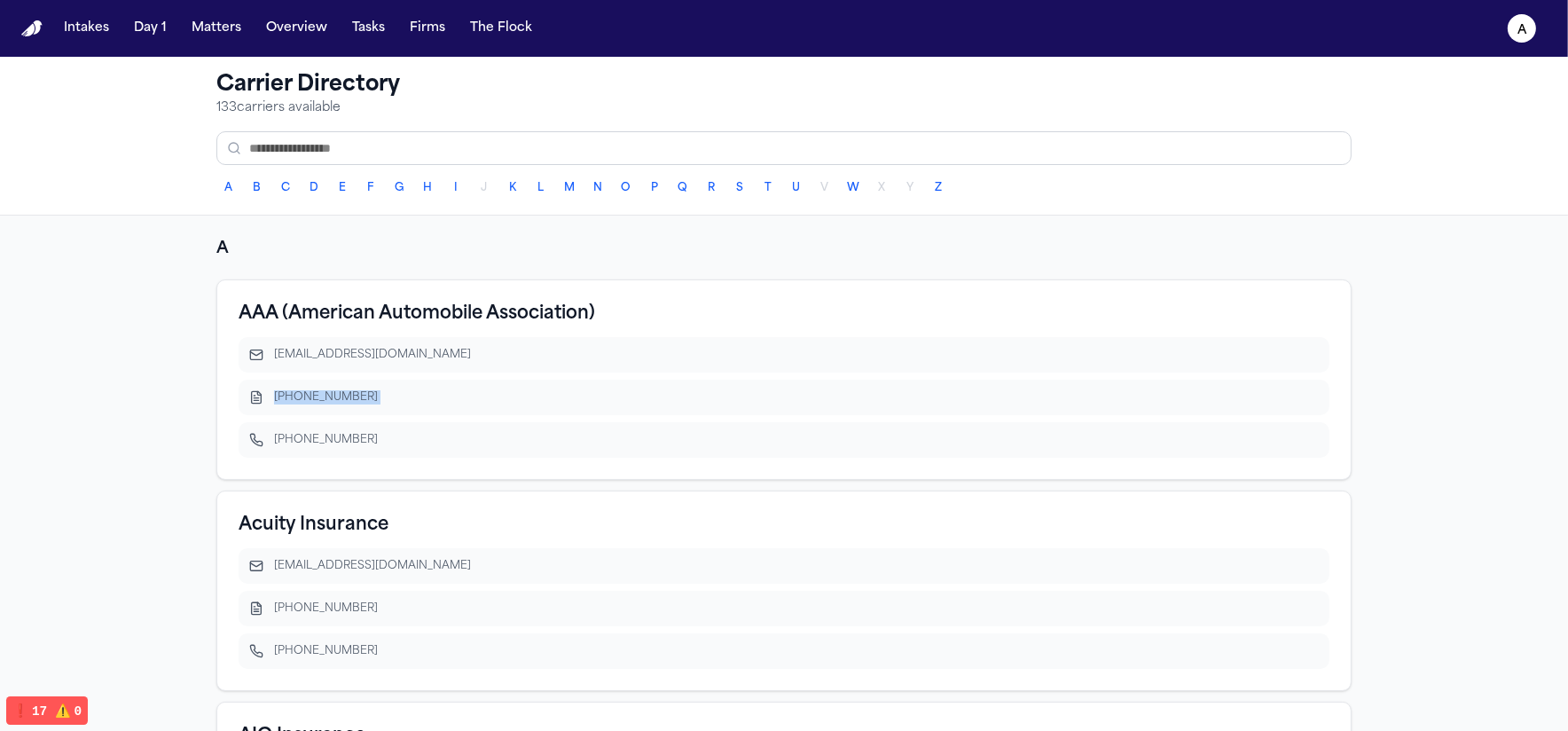
click at [393, 390] on div "877-827-4554" at bounding box center [797, 397] width 1045 height 14
click at [370, 424] on div "800-222-6424" at bounding box center [783, 440] width 1091 height 35
